Goal: Navigation & Orientation: Understand site structure

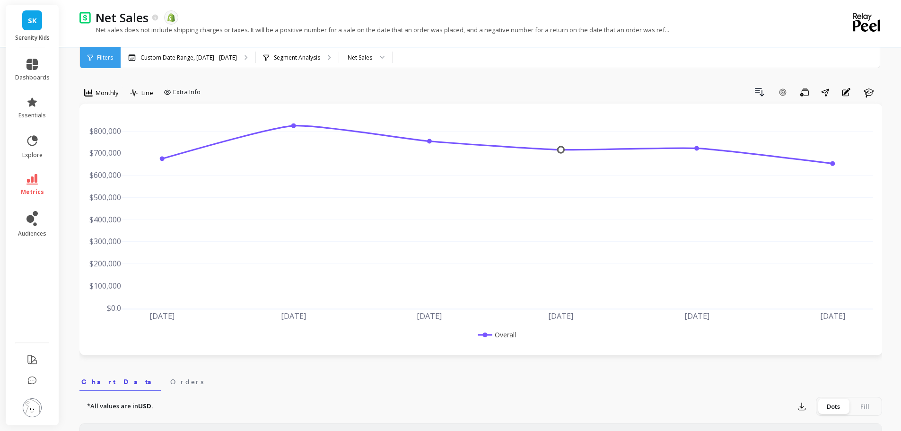
click at [34, 408] on img at bounding box center [32, 407] width 19 height 19
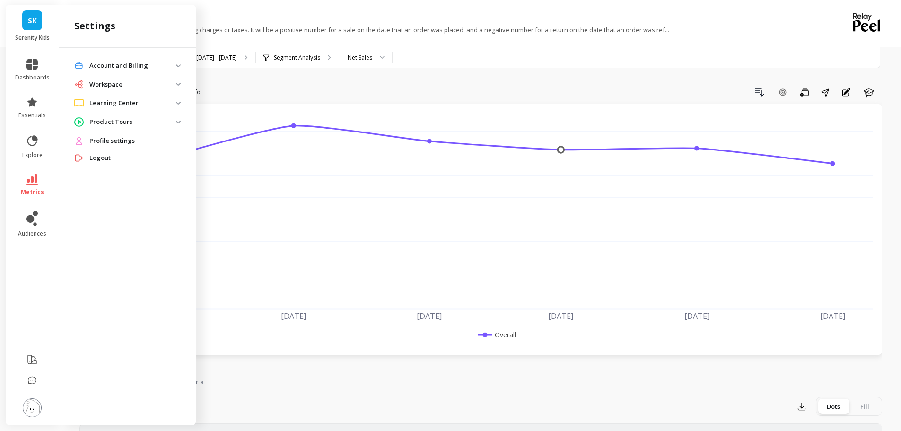
click at [127, 143] on span "Profile settings" at bounding box center [111, 140] width 45 height 9
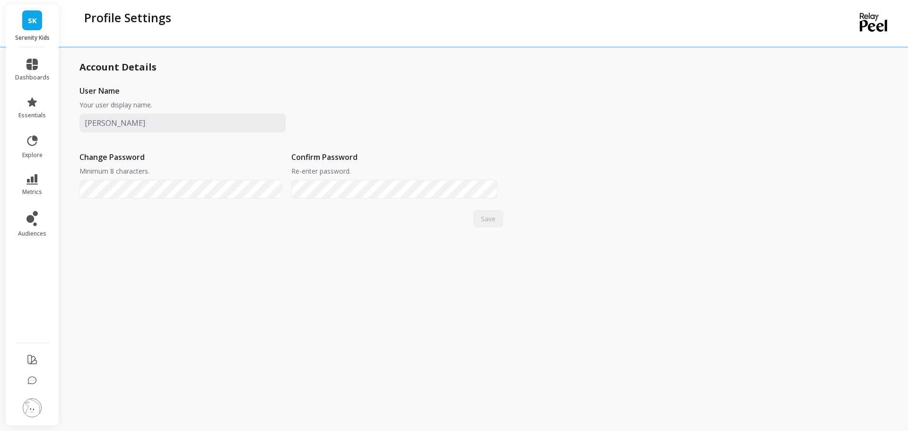
click at [33, 409] on img at bounding box center [32, 407] width 19 height 19
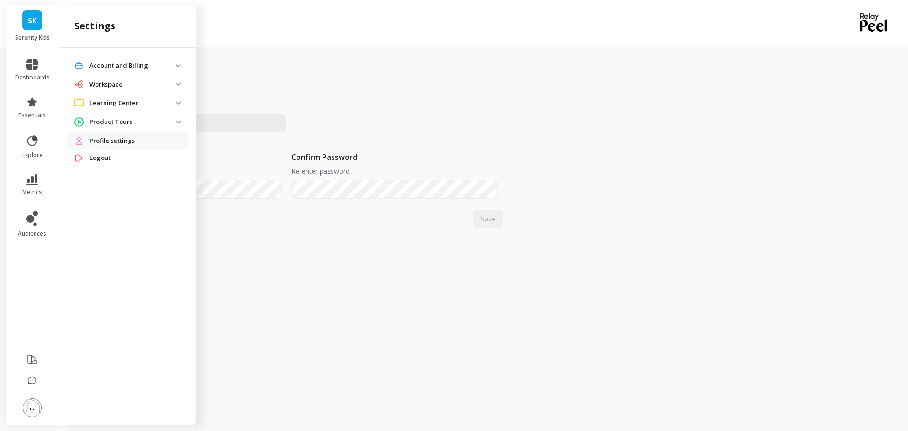
click at [178, 123] on tours "Product Tours" at bounding box center [128, 122] width 122 height 17
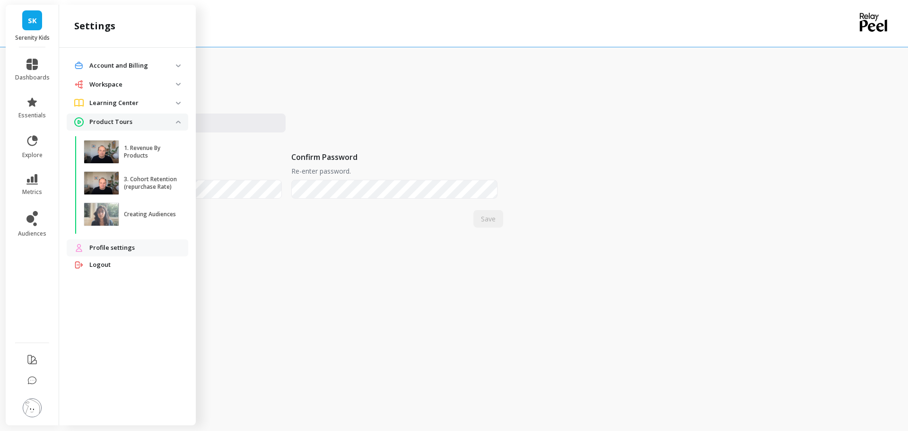
click at [179, 103] on img at bounding box center [178, 103] width 5 height 3
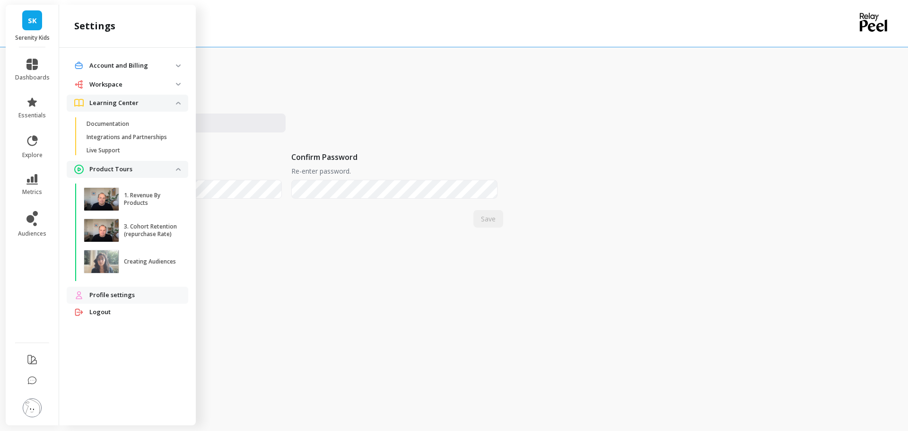
click at [178, 79] on span "Workspace" at bounding box center [128, 84] width 122 height 17
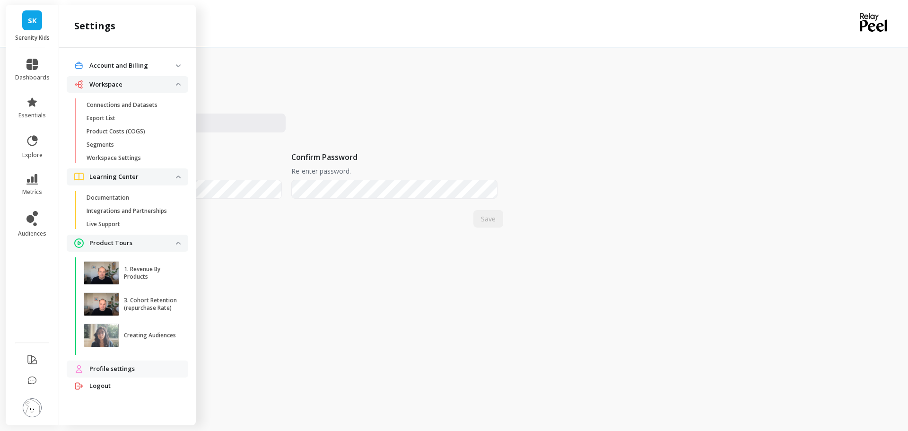
click at [178, 57] on div "Account and Billing Account Setup API Access Billing Manage Users Workspace Con…" at bounding box center [127, 235] width 137 height 374
click at [30, 23] on span "SK" at bounding box center [32, 20] width 9 height 11
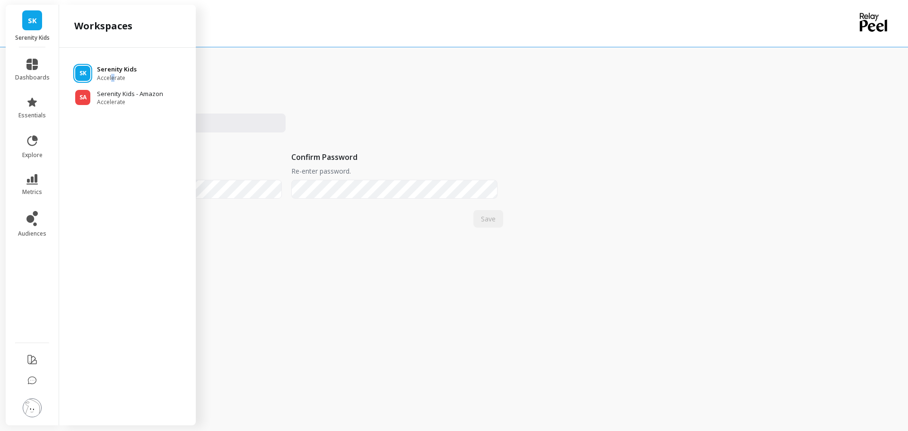
click at [113, 79] on span "Accelerate" at bounding box center [117, 78] width 40 height 8
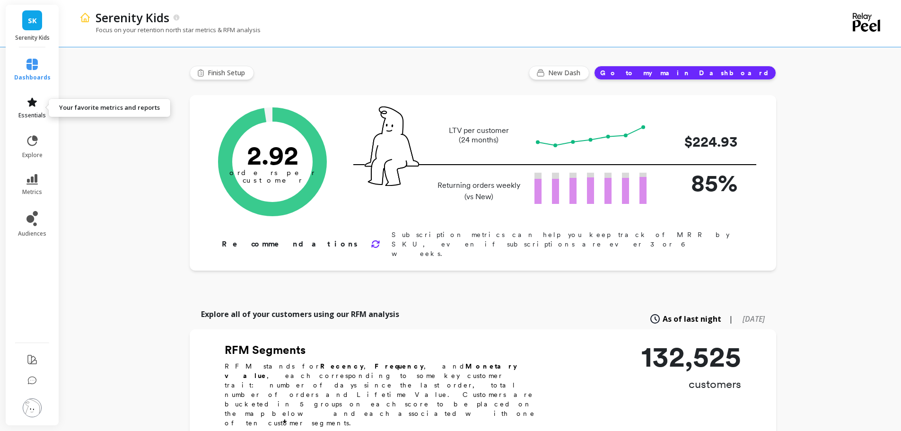
click at [39, 110] on link "essentials" at bounding box center [32, 107] width 36 height 23
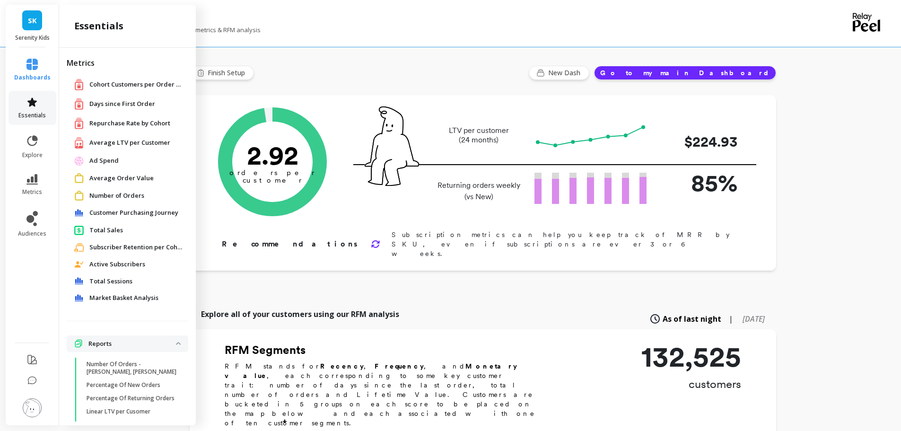
click at [35, 110] on link "essentials" at bounding box center [32, 107] width 36 height 23
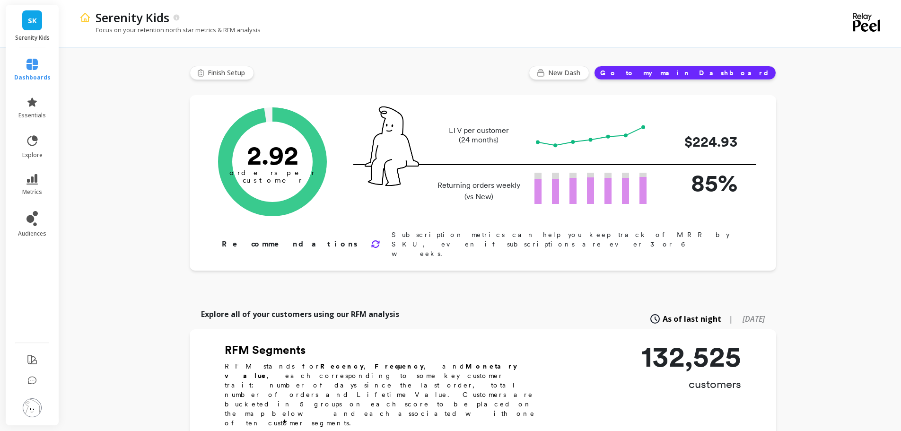
click at [867, 20] on icon at bounding box center [866, 22] width 27 height 19
click at [177, 16] on icon at bounding box center [177, 18] width 8 height 8
click at [28, 147] on icon at bounding box center [32, 140] width 13 height 13
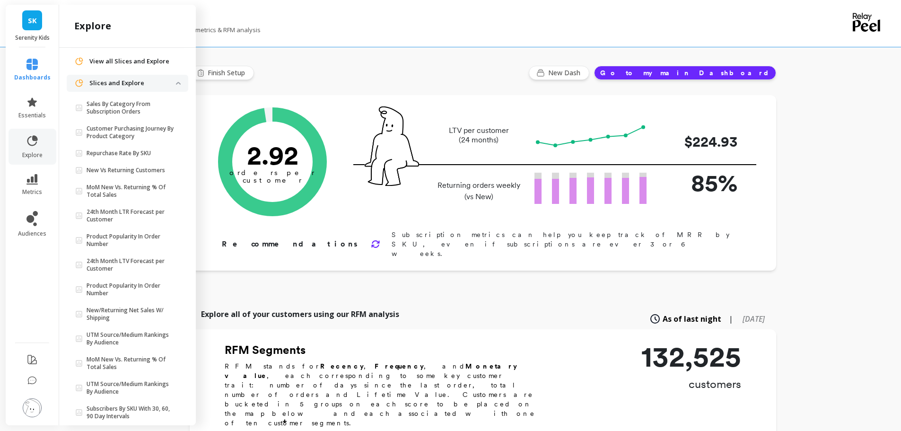
scroll to position [43, 0]
